Goal: Book appointment/travel/reservation

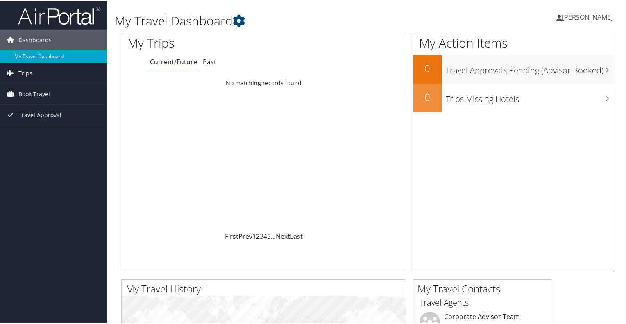
click at [31, 90] on span "Book Travel" at bounding box center [34, 93] width 32 height 20
click at [23, 90] on span "Book Travel" at bounding box center [34, 93] width 32 height 20
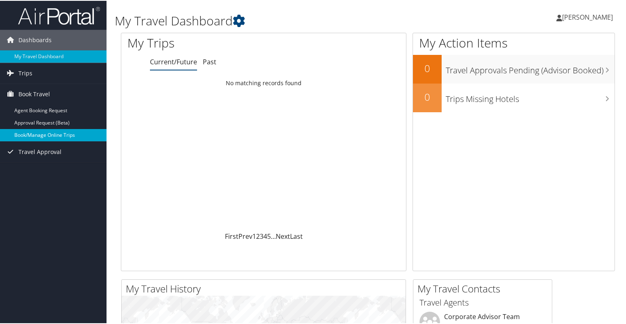
click at [33, 132] on link "Book/Manage Online Trips" at bounding box center [53, 134] width 106 height 12
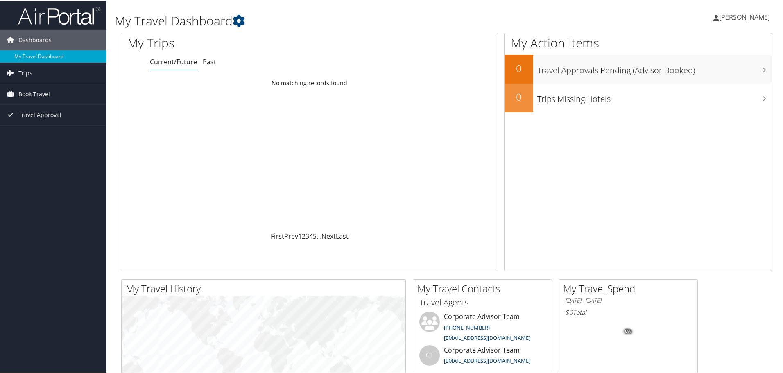
click at [57, 90] on link "Book Travel" at bounding box center [53, 93] width 106 height 20
click at [56, 133] on link "Book/Manage Online Trips" at bounding box center [53, 134] width 106 height 12
click at [51, 71] on link "Trips" at bounding box center [53, 72] width 106 height 20
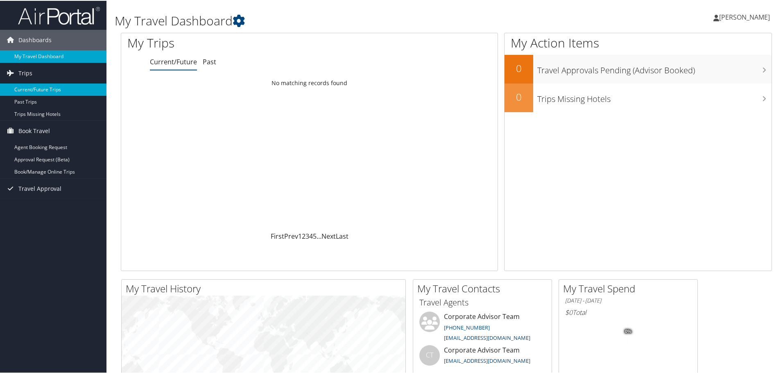
click at [34, 86] on link "Current/Future Trips" at bounding box center [53, 89] width 106 height 12
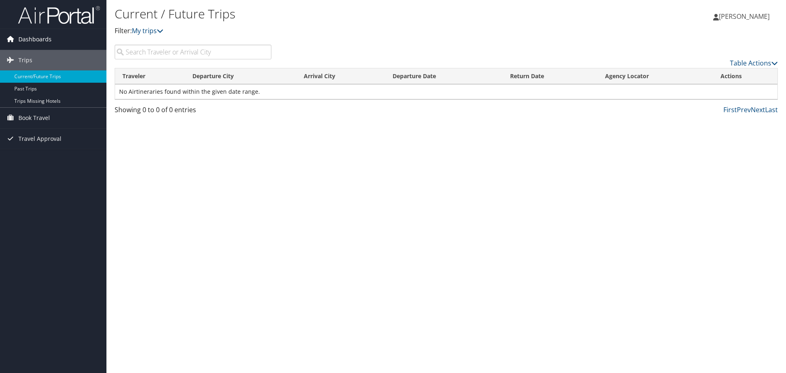
click at [32, 43] on span "Dashboards" at bounding box center [34, 39] width 33 height 20
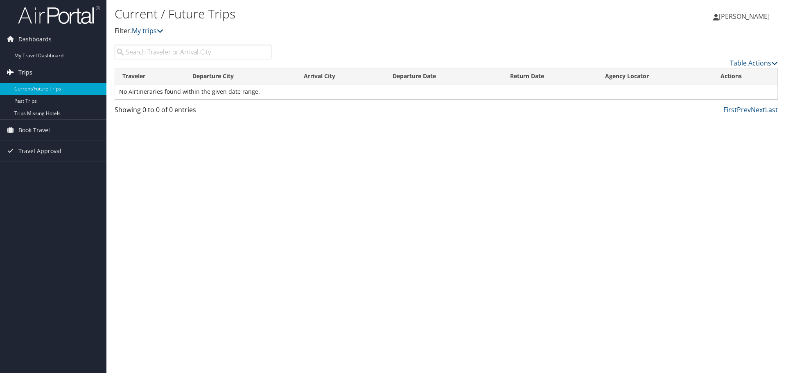
click at [27, 63] on span "Trips" at bounding box center [25, 72] width 14 height 20
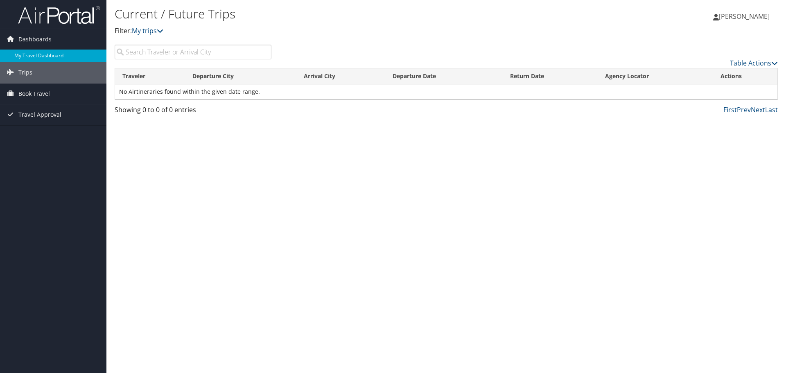
click at [26, 58] on link "My Travel Dashboard" at bounding box center [53, 56] width 106 height 12
